Goal: Task Accomplishment & Management: Use online tool/utility

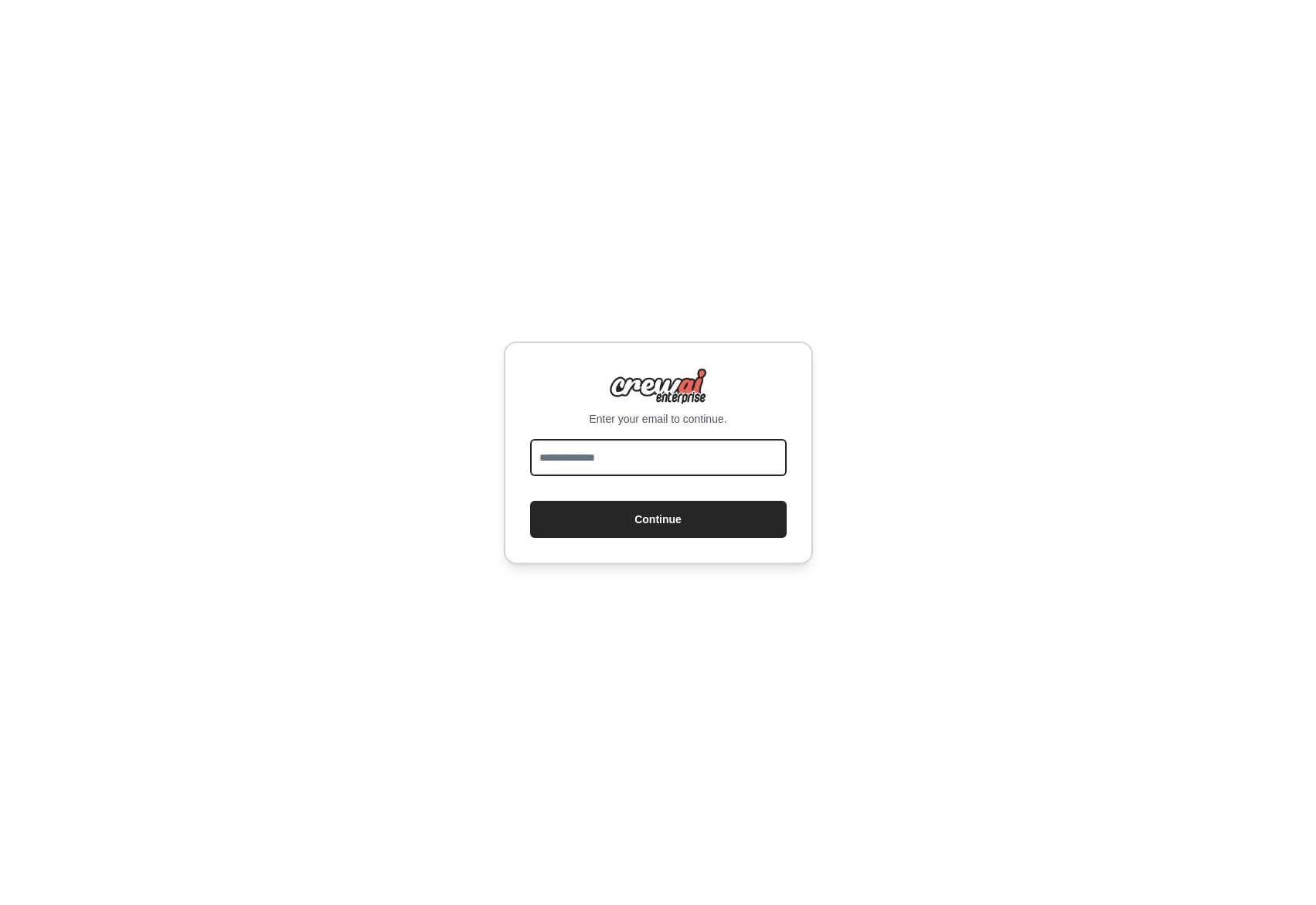
click at [618, 456] on input "email" at bounding box center [658, 457] width 256 height 37
type input "**********"
click at [635, 517] on button "Continue" at bounding box center [658, 519] width 256 height 37
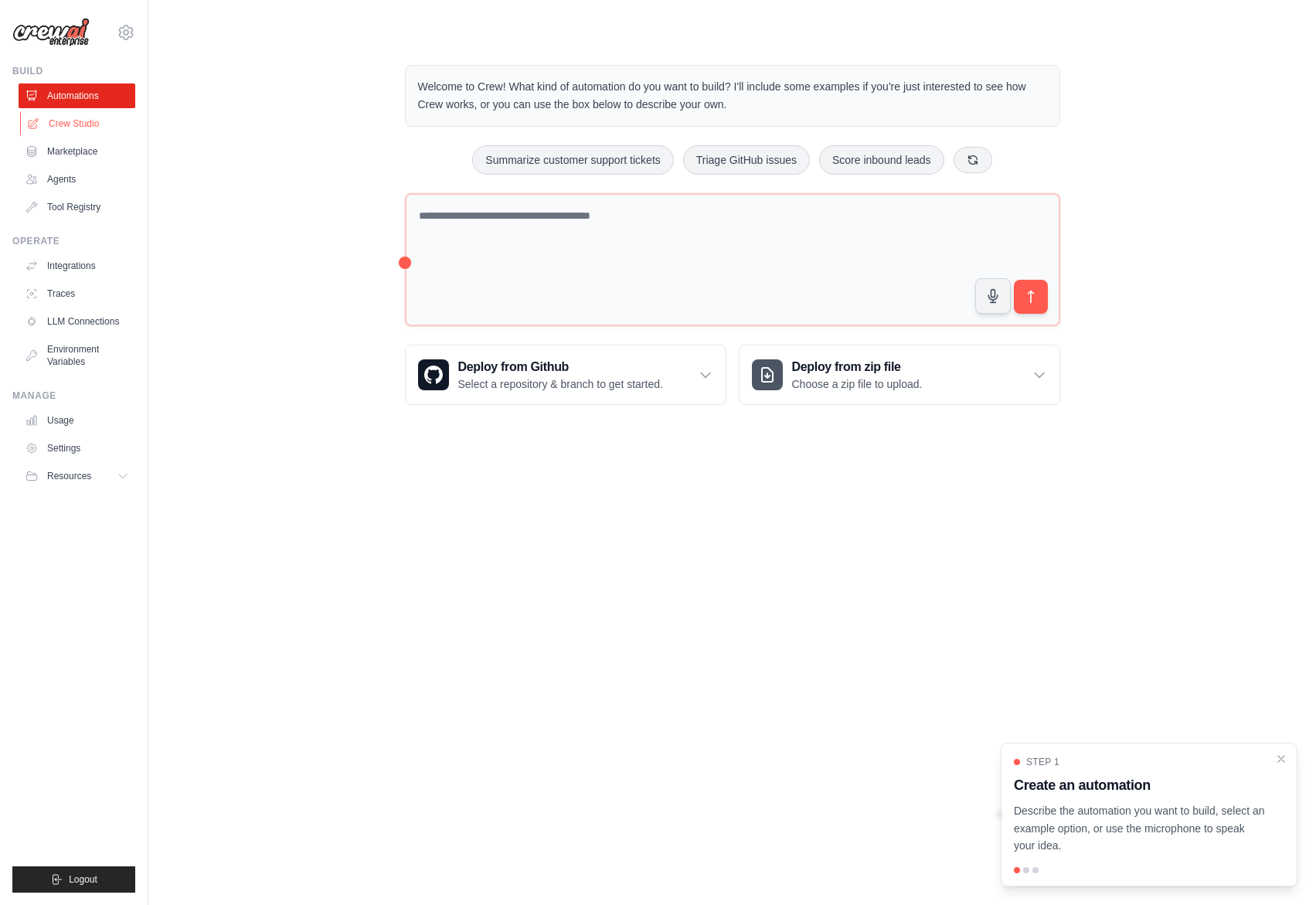
click at [69, 126] on link "Crew Studio" at bounding box center [78, 124] width 117 height 25
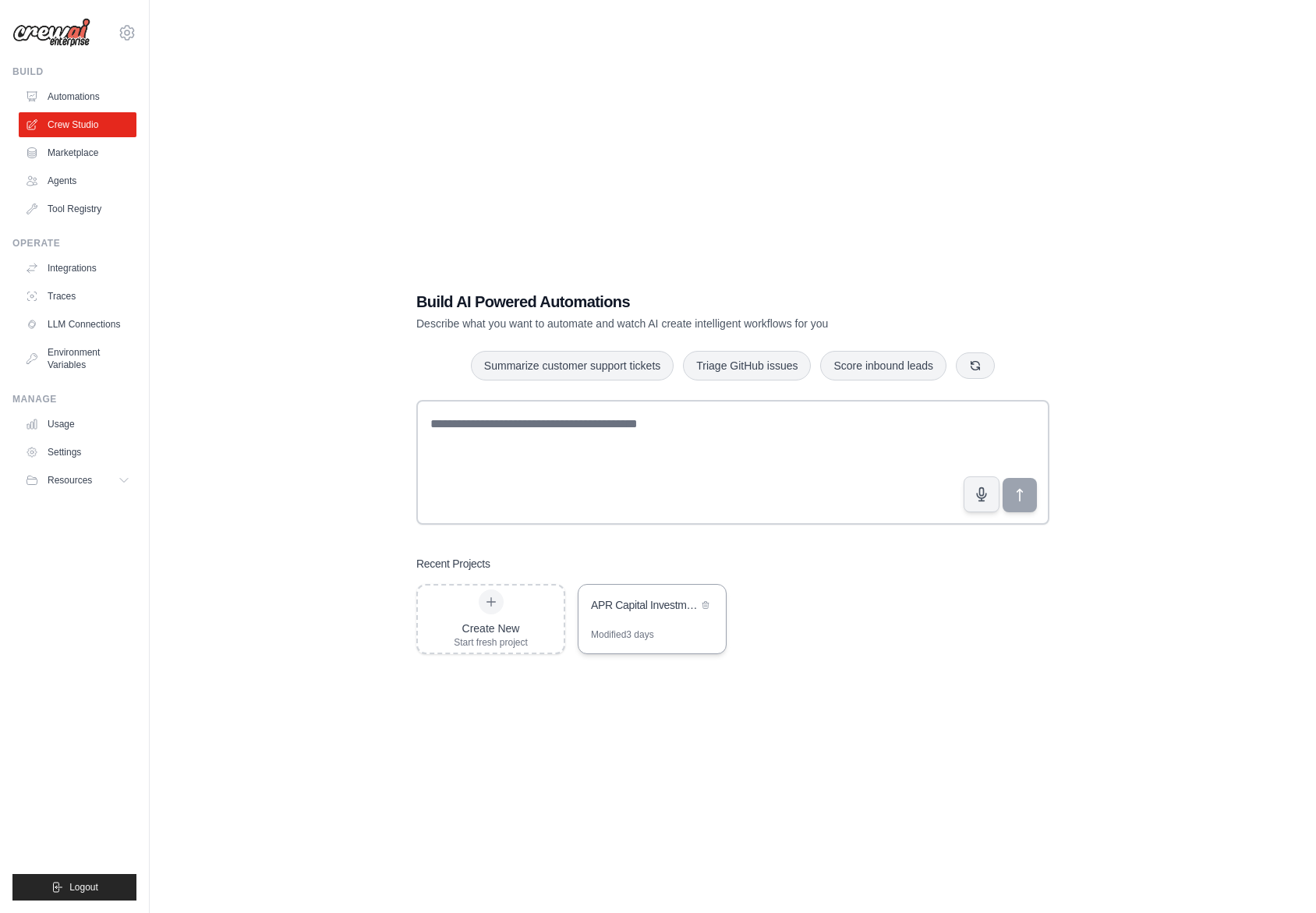
click at [613, 608] on div "APR Capital Investment Memo Crew" at bounding box center [645, 604] width 107 height 16
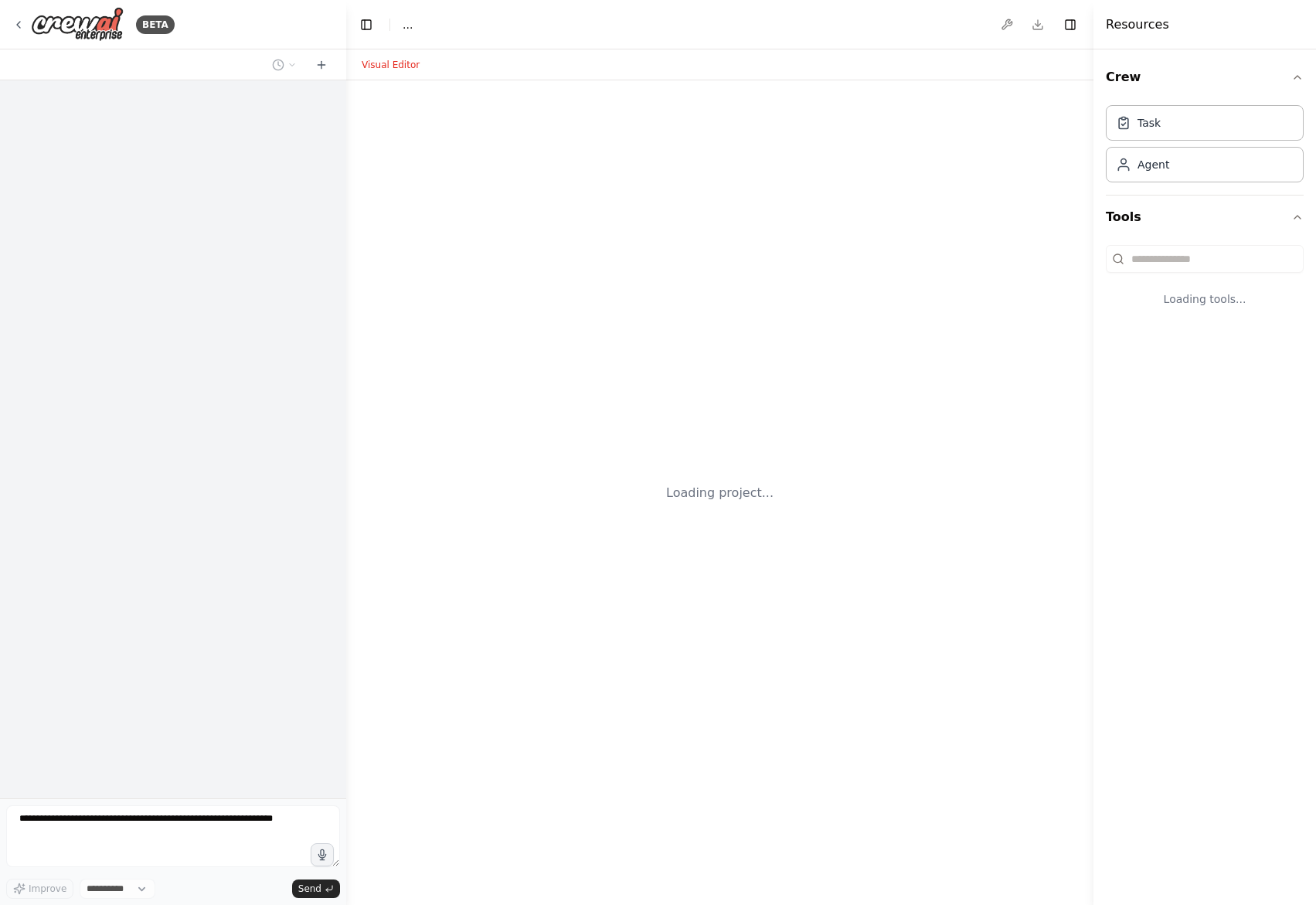
select select "****"
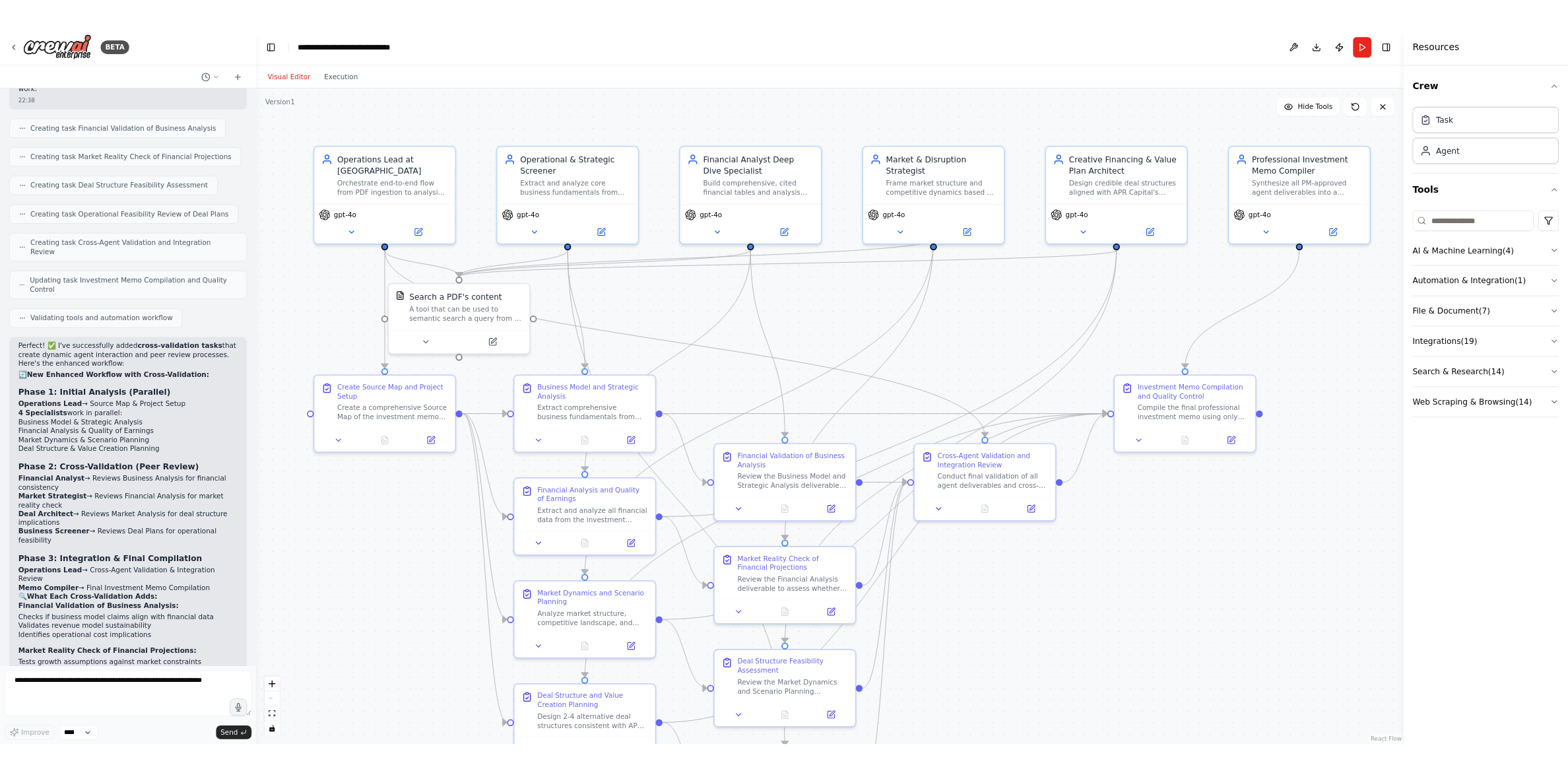
scroll to position [4490, 0]
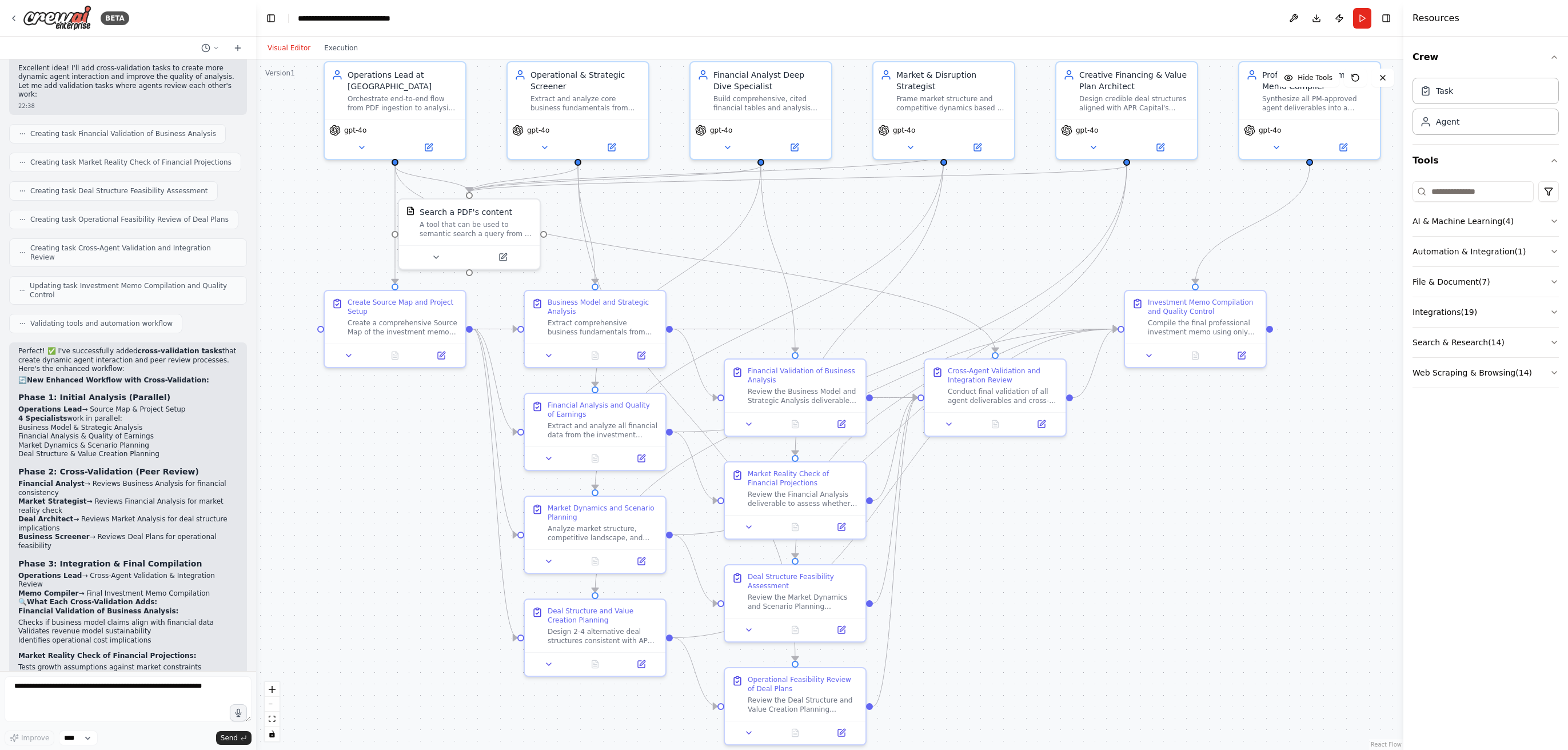
drag, startPoint x: 1305, startPoint y: 590, endPoint x: 1314, endPoint y: 548, distance: 43.0
click at [973, 548] on div ".deletable-edge-delete-btn { width: 20px; height: 20px; border: 0px solid #ffff…" at bounding box center [830, 404] width 1147 height 691
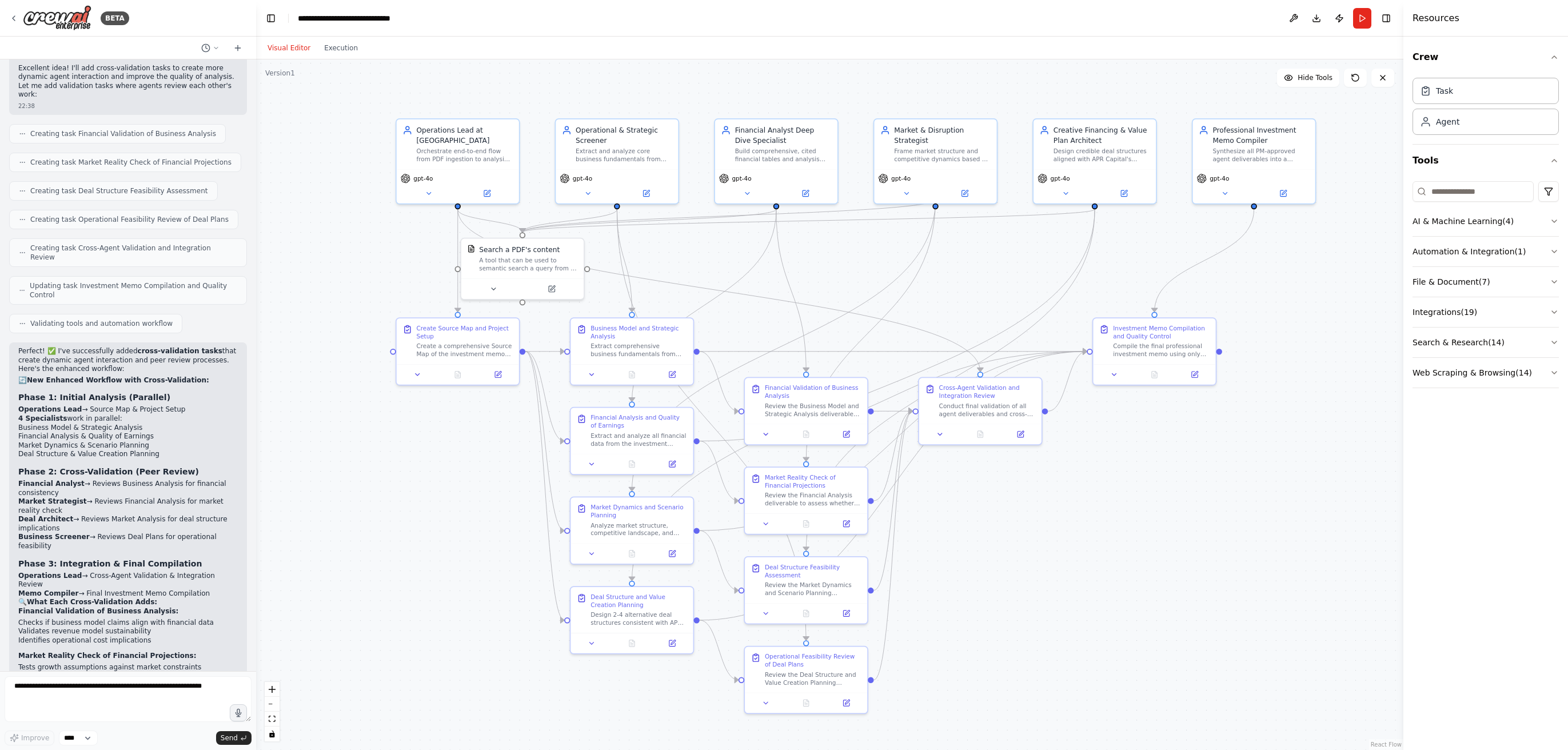
drag, startPoint x: 1298, startPoint y: 535, endPoint x: 1254, endPoint y: 525, distance: 45.1
click at [973, 525] on div ".deletable-edge-delete-btn { width: 20px; height: 20px; border: 0px solid #ffff…" at bounding box center [830, 404] width 1147 height 691
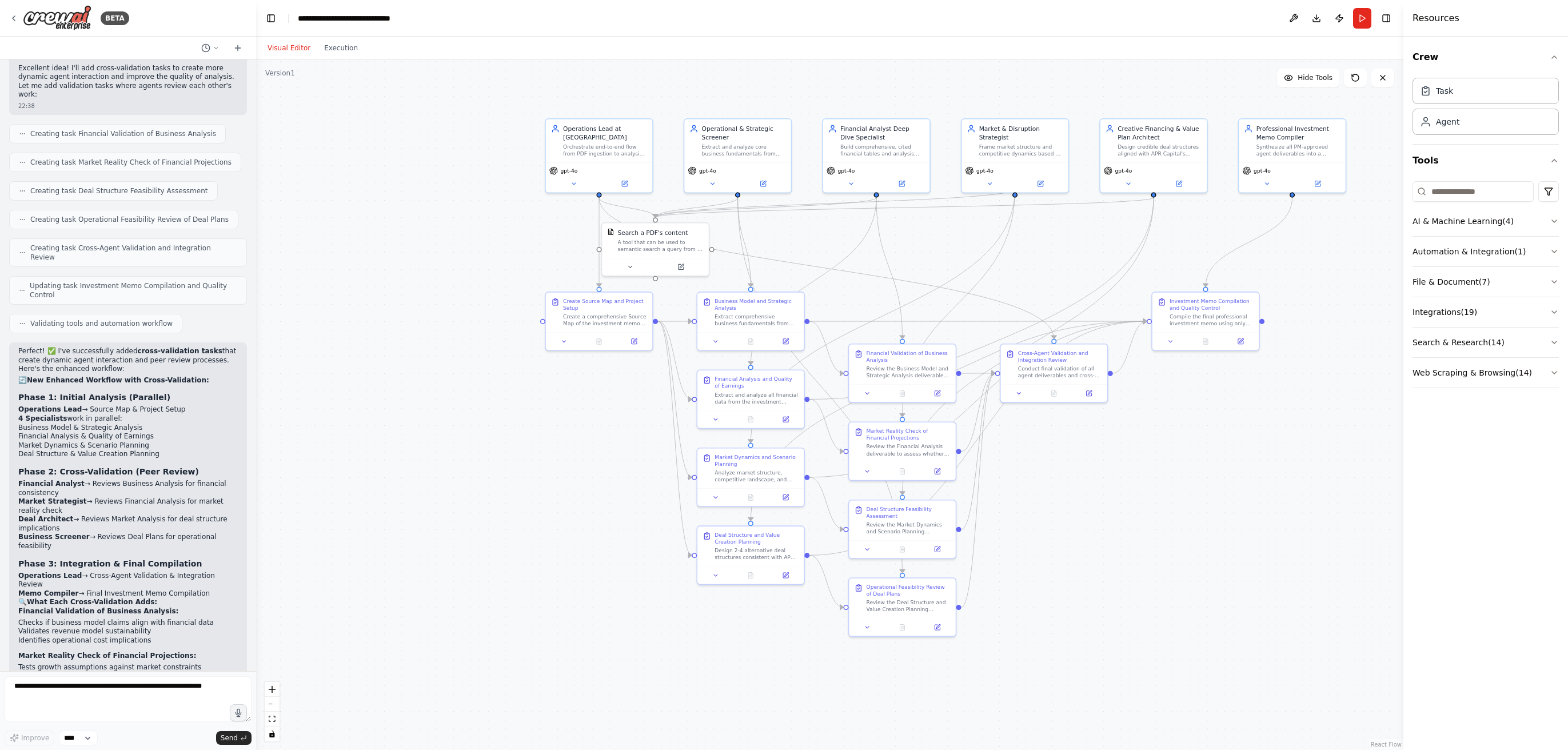
drag, startPoint x: 1254, startPoint y: 525, endPoint x: 1292, endPoint y: 472, distance: 65.2
click at [973, 472] on div ".deletable-edge-delete-btn { width: 20px; height: 20px; border: 0px solid #ffff…" at bounding box center [830, 404] width 1147 height 691
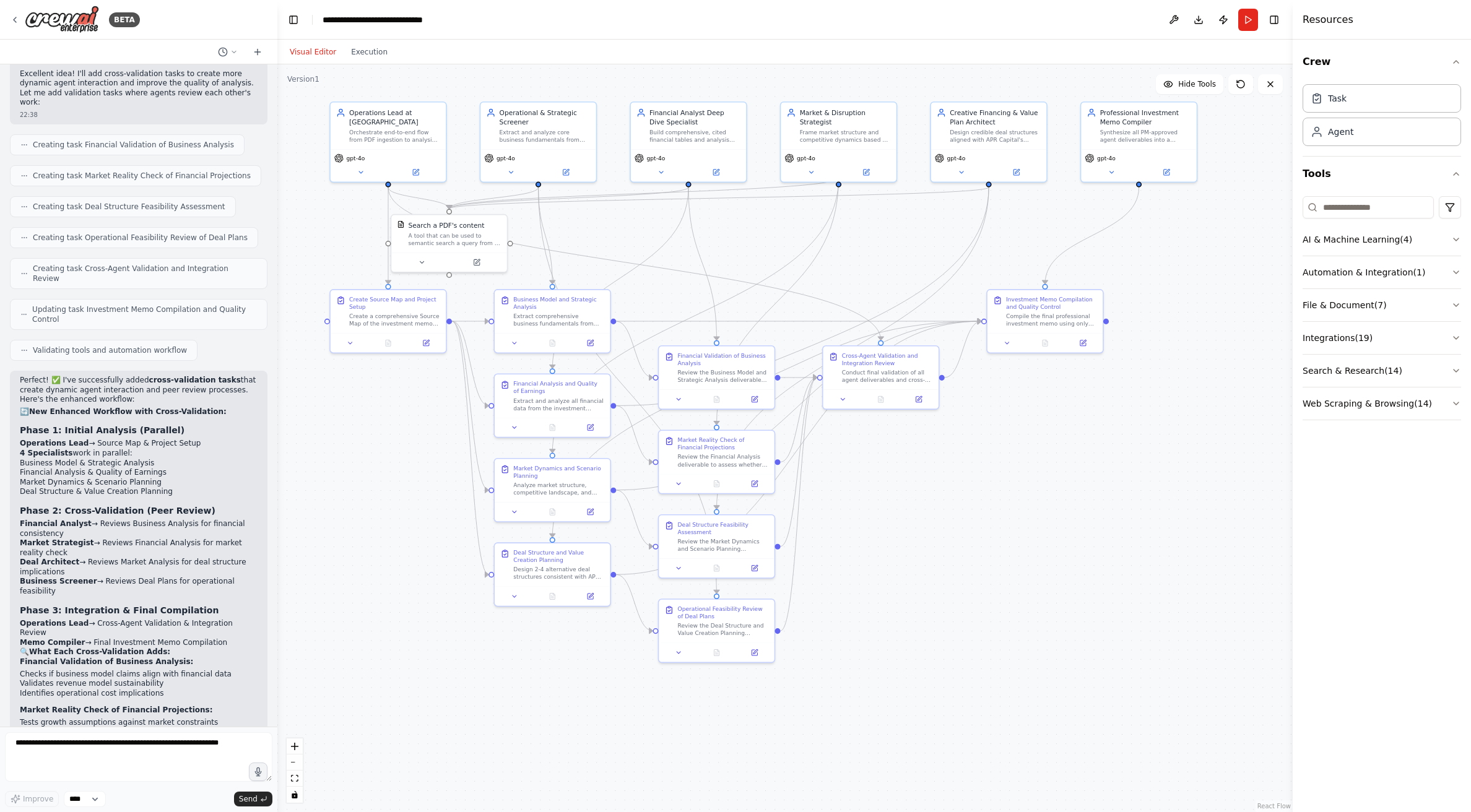
drag, startPoint x: 561, startPoint y: 433, endPoint x: 321, endPoint y: 399, distance: 242.4
click at [321, 399] on div ".deletable-edge-delete-btn { width: 20px; height: 20px; border: 0px solid #ffff…" at bounding box center [785, 438] width 1015 height 748
drag, startPoint x: 1026, startPoint y: 513, endPoint x: 1026, endPoint y: 523, distance: 10.0
click at [1026, 523] on div ".deletable-edge-delete-btn { width: 20px; height: 20px; border: 0px solid #ffff…" at bounding box center [785, 438] width 1015 height 748
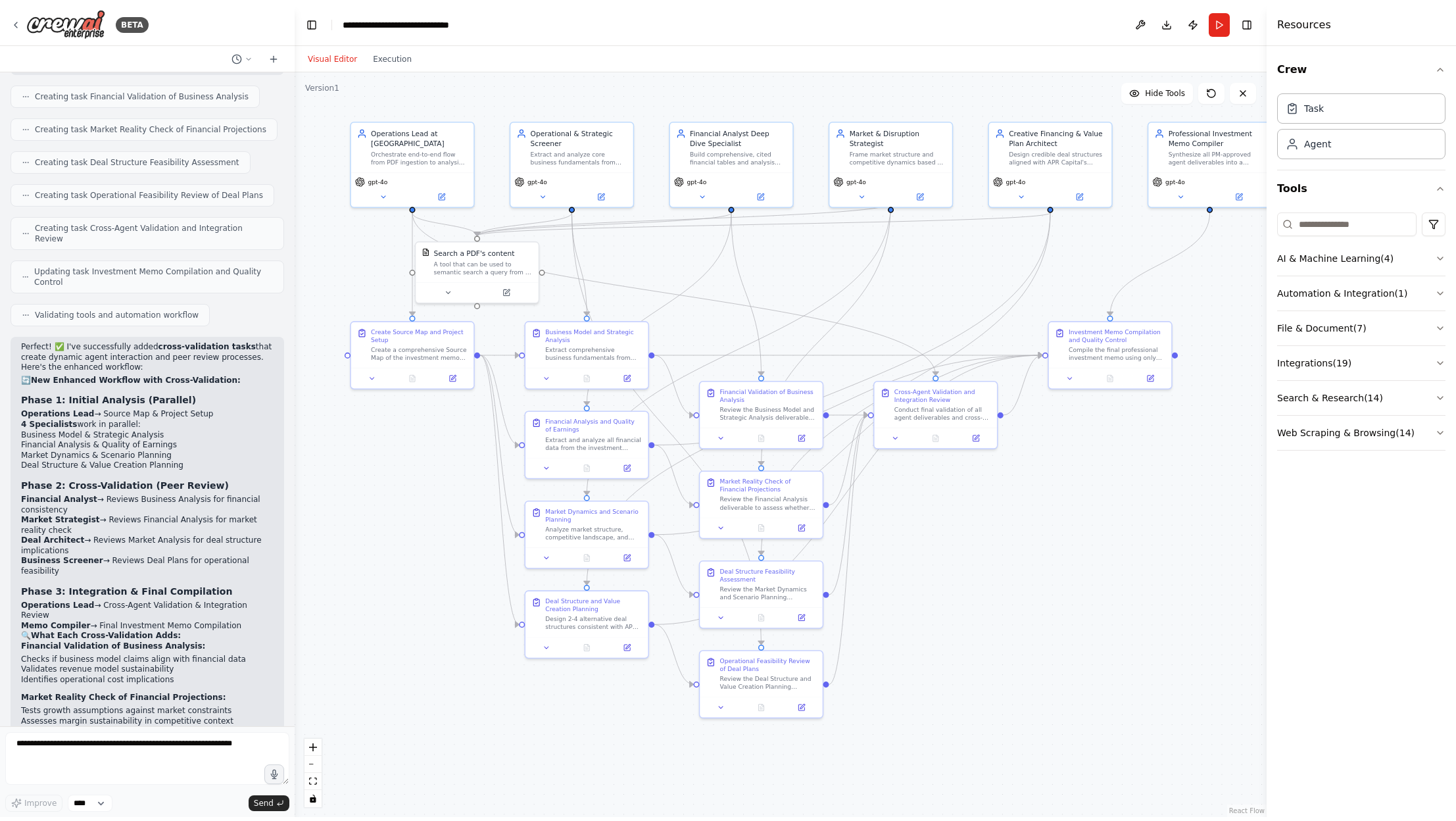
scroll to position [4517, 0]
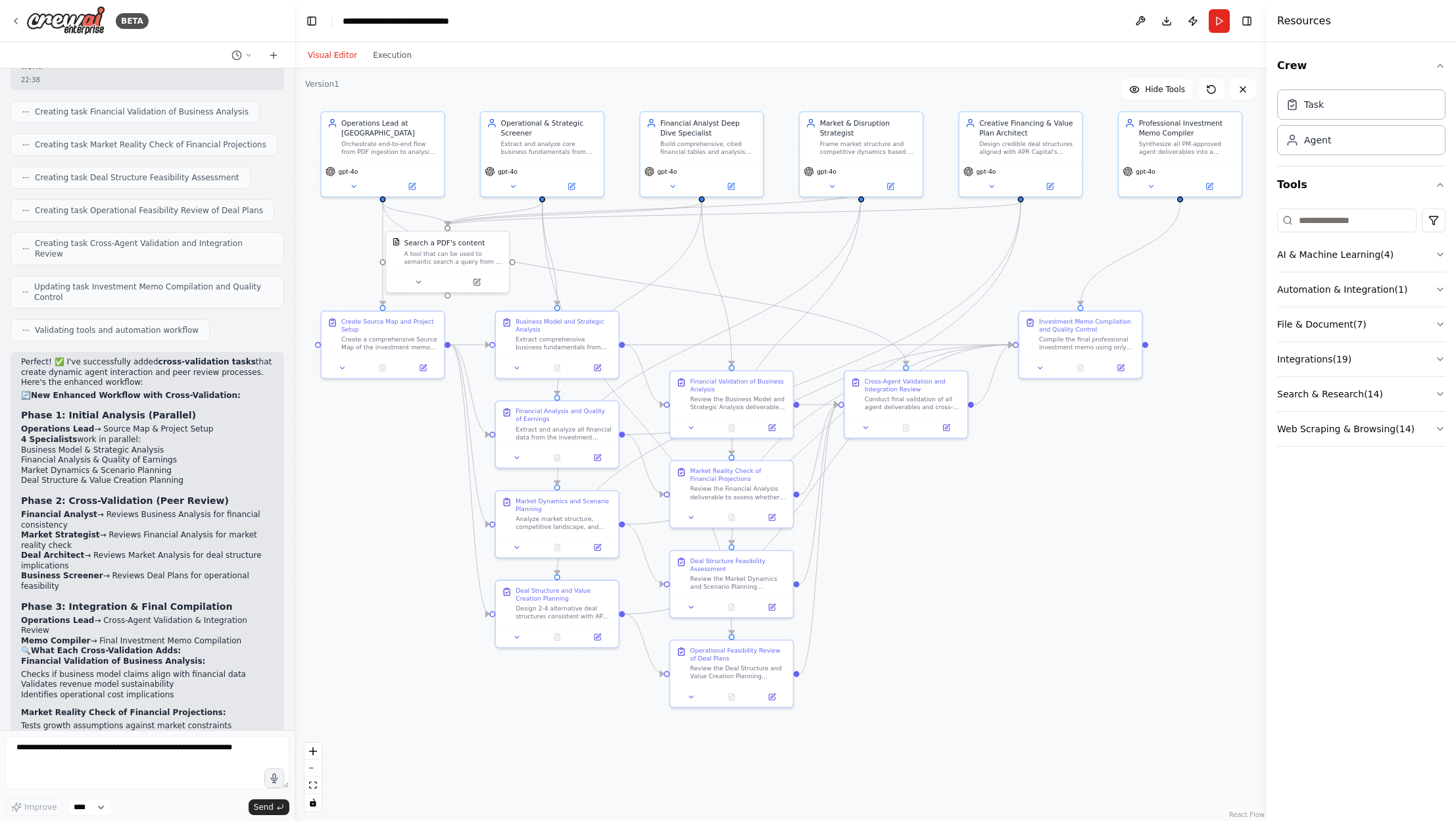
drag, startPoint x: 713, startPoint y: 100, endPoint x: 680, endPoint y: 91, distance: 34.2
click at [680, 91] on div ".deletable-edge-delete-btn { width: 20px; height: 20px; border: 0px solid #ffff…" at bounding box center [781, 444] width 973 height 752
click at [1120, 23] on button "Download" at bounding box center [1167, 21] width 21 height 24
